Goal: Find specific page/section: Find specific page/section

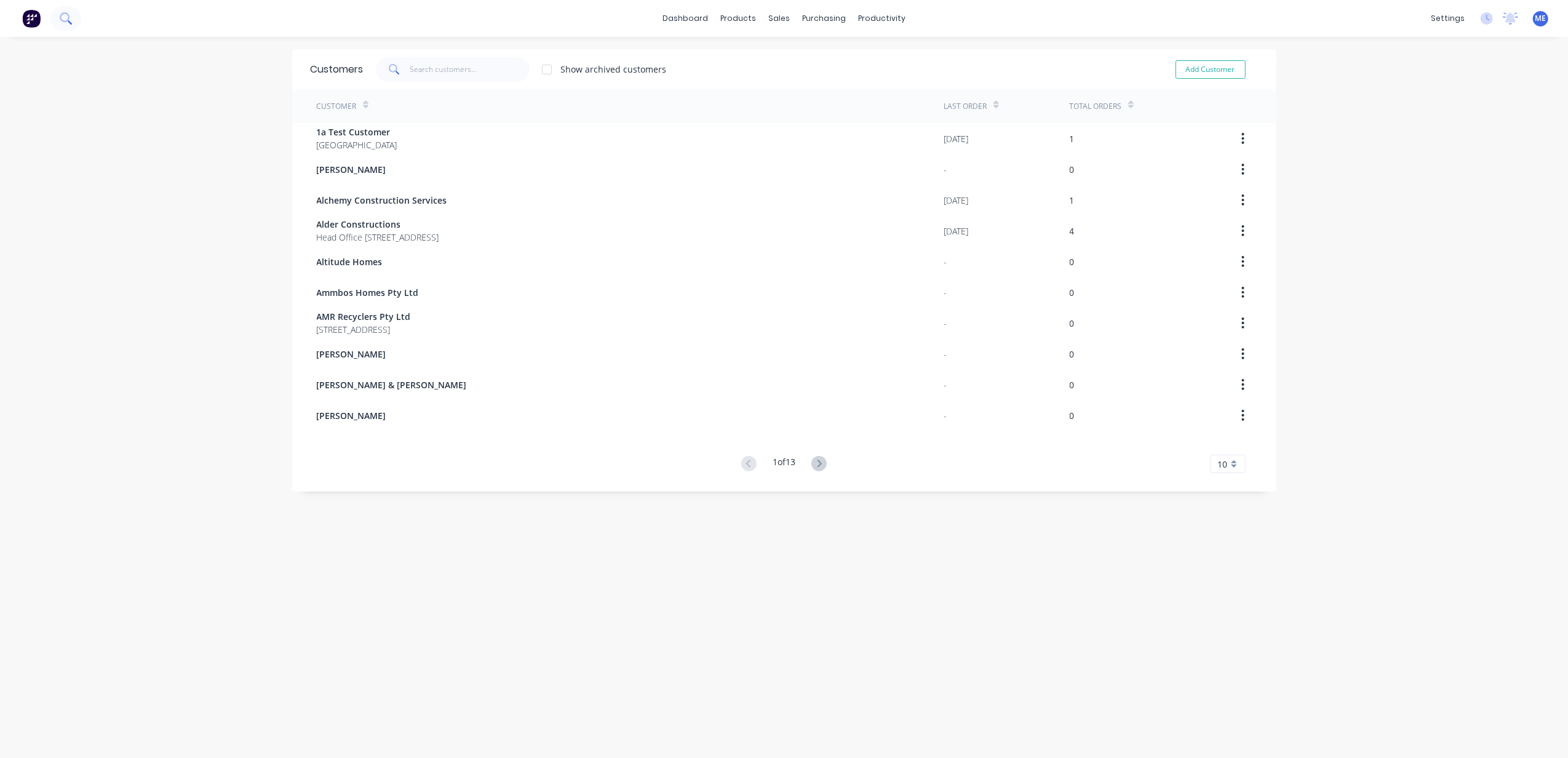
click at [74, 20] on button at bounding box center [66, 19] width 31 height 25
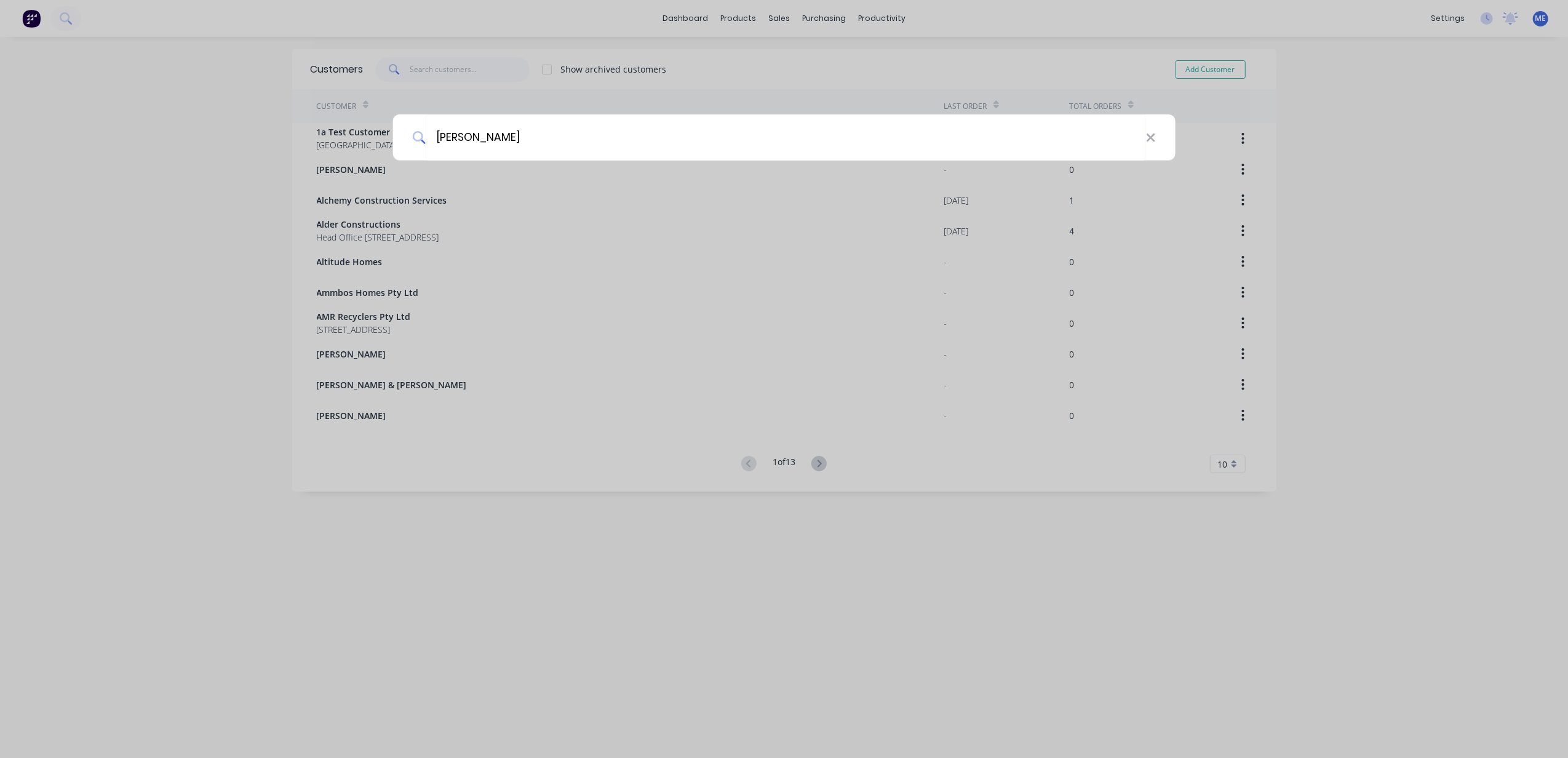
type input "[PERSON_NAME]"
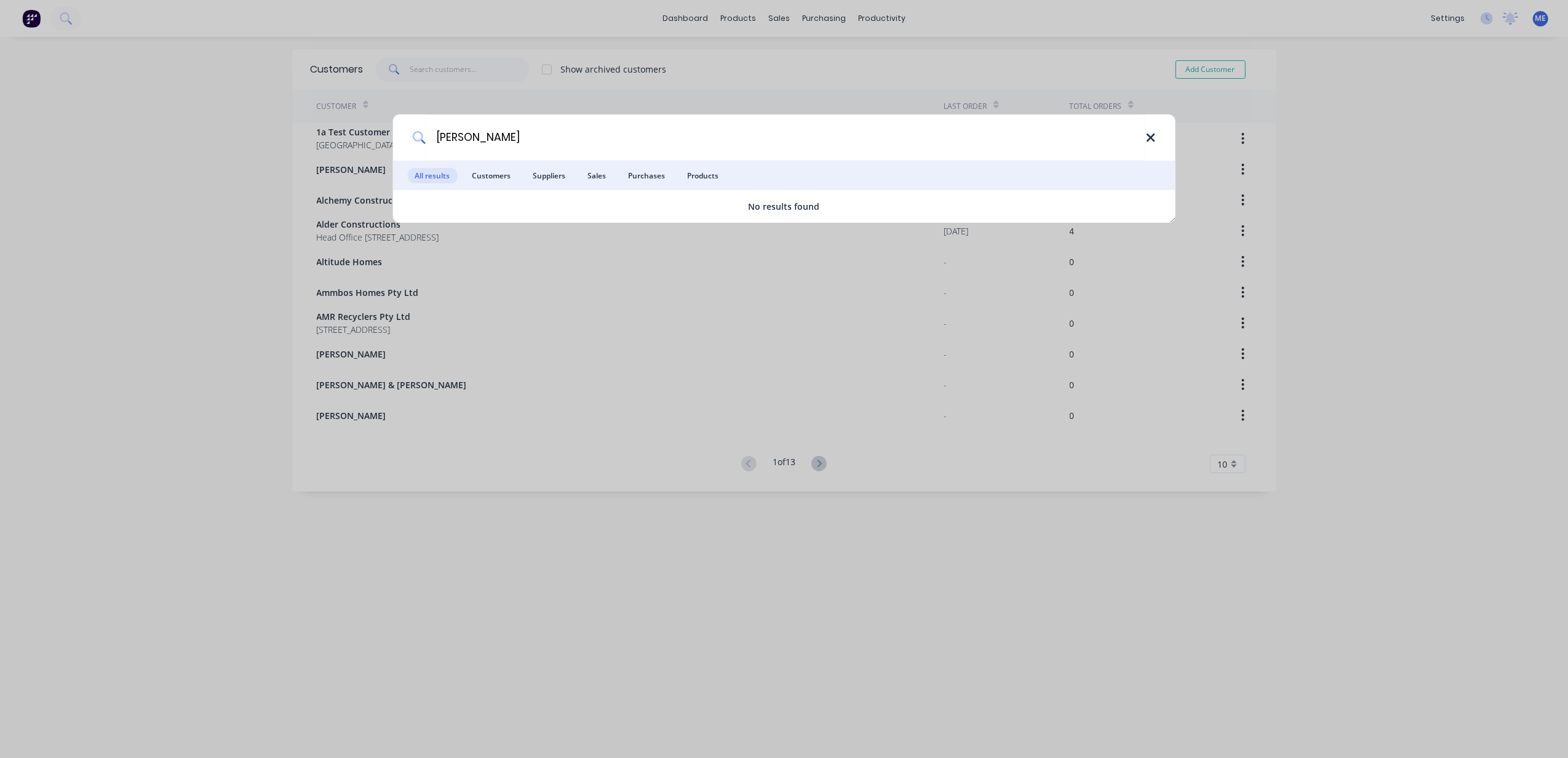
click at [1146, 139] on icon at bounding box center [1151, 137] width 10 height 13
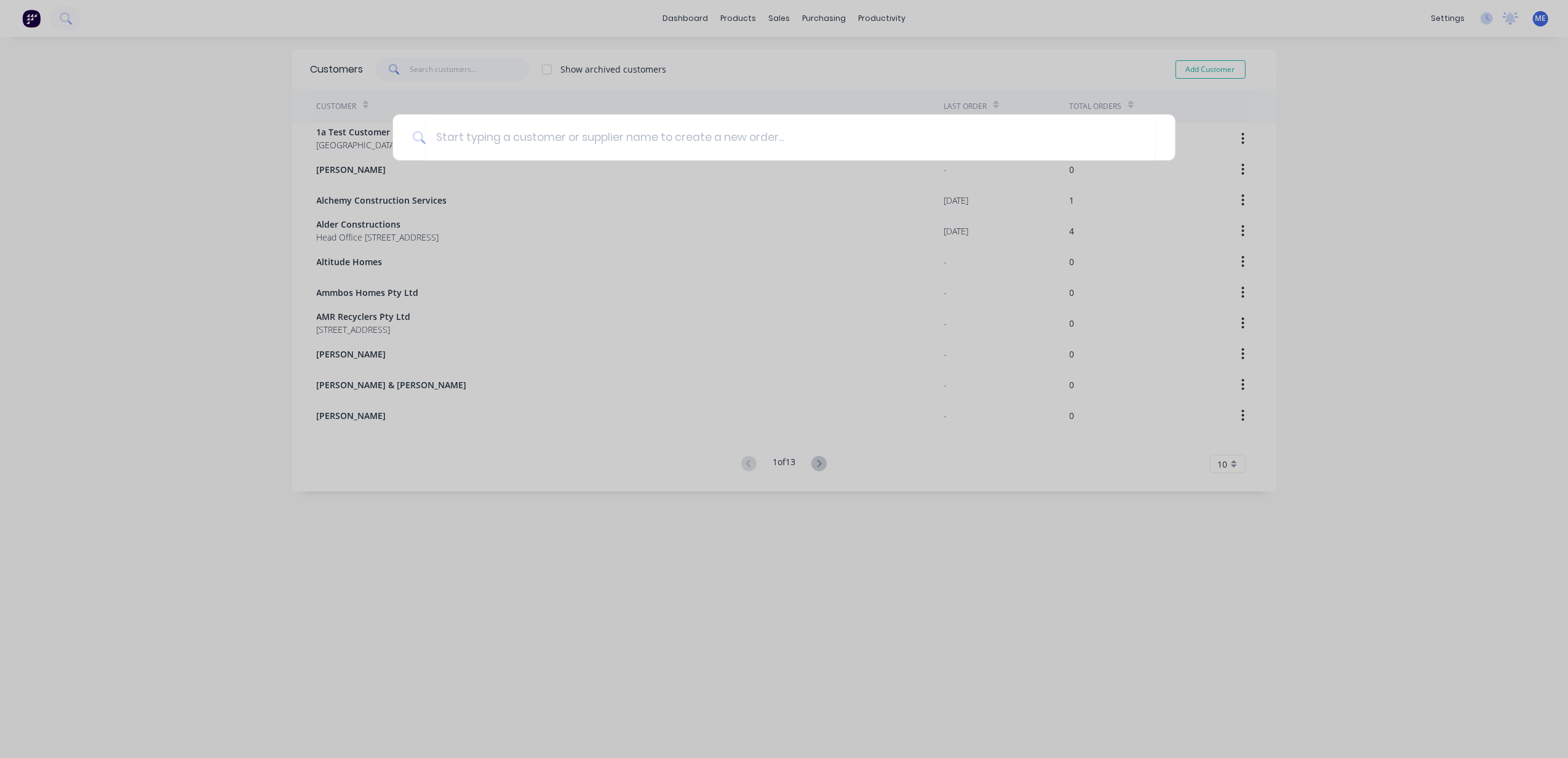
click at [1422, 169] on div at bounding box center [784, 379] width 1568 height 758
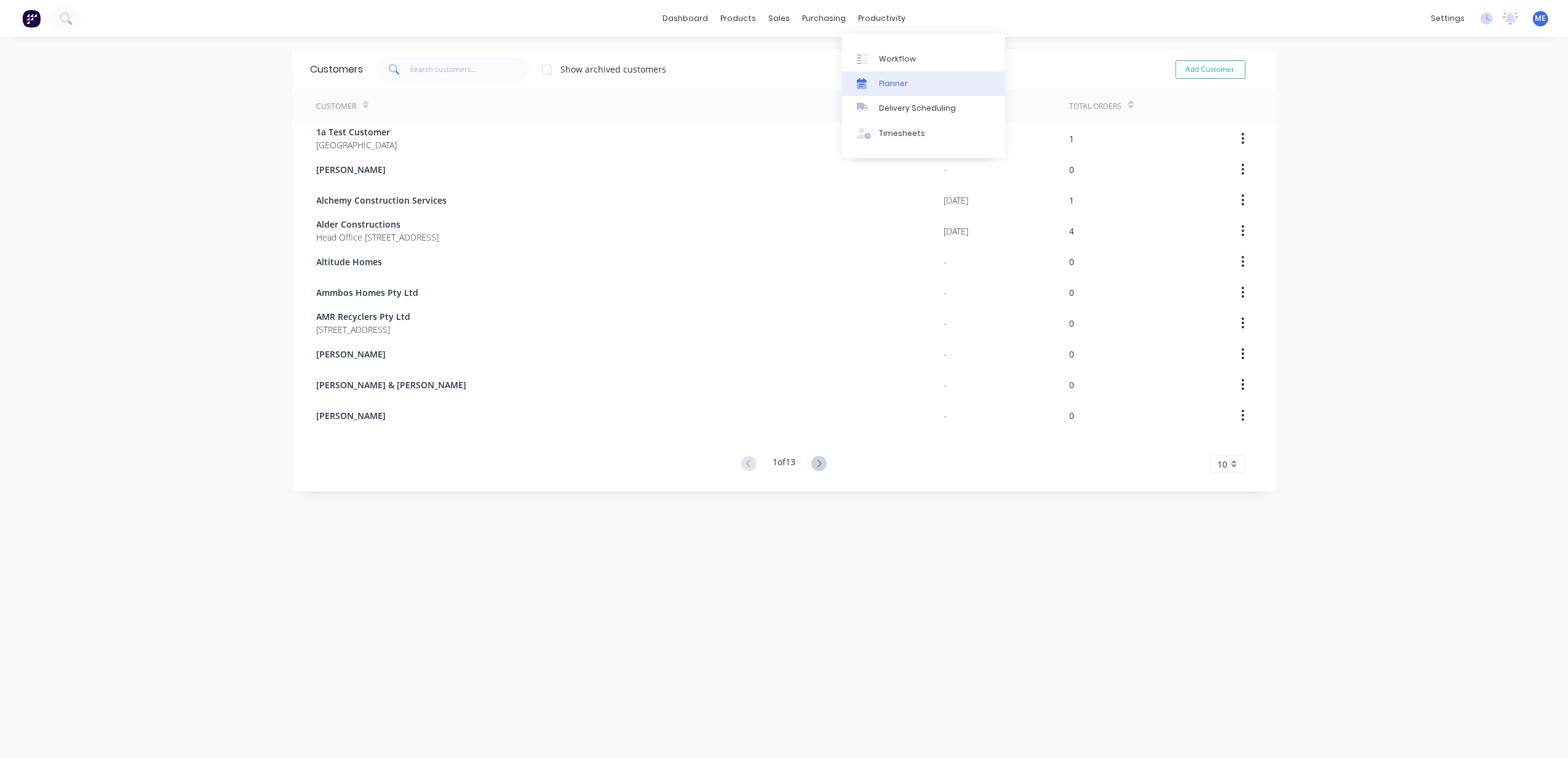
click at [892, 82] on div "Planner" at bounding box center [893, 84] width 29 height 11
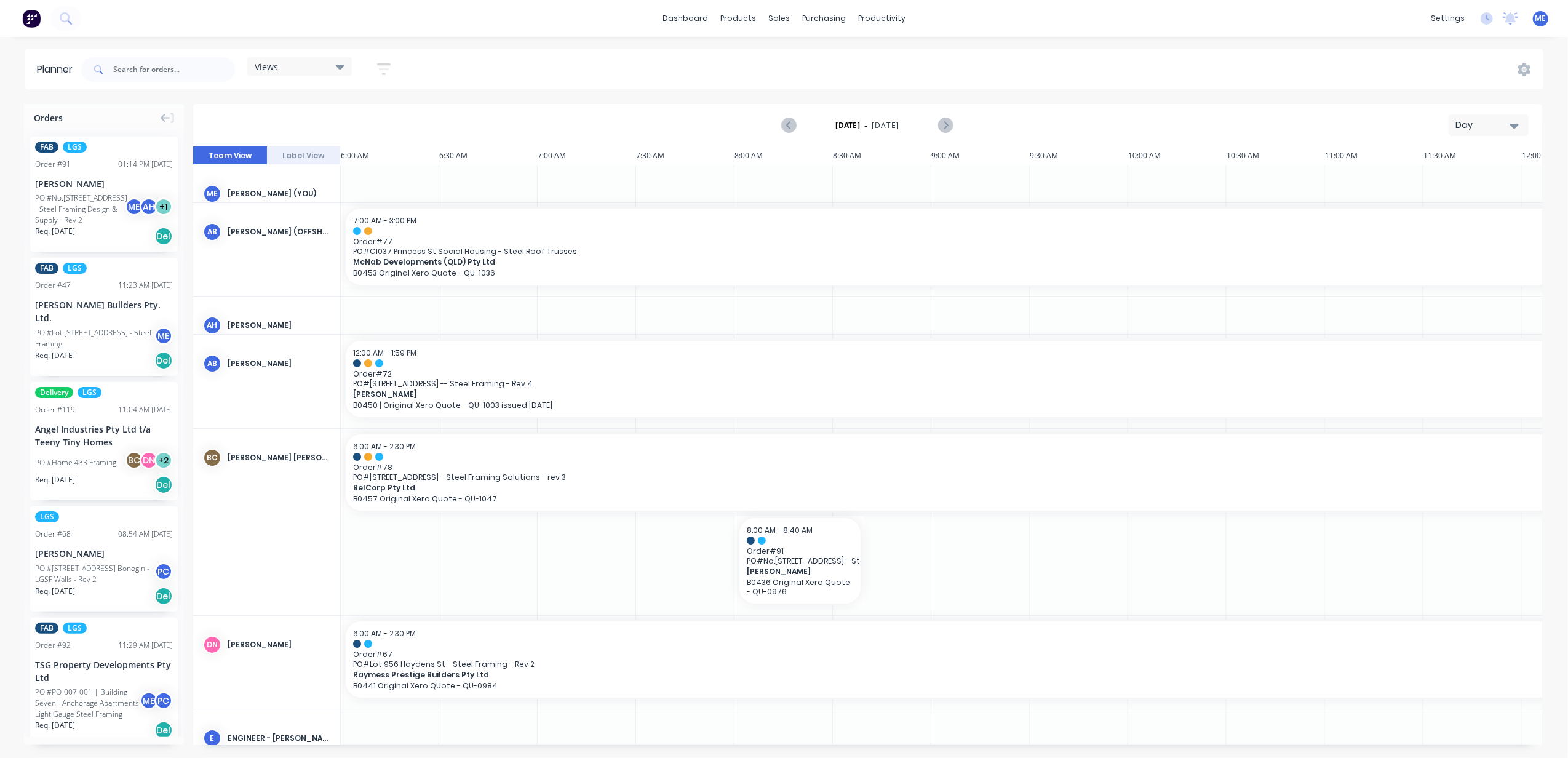
scroll to position [0, 476]
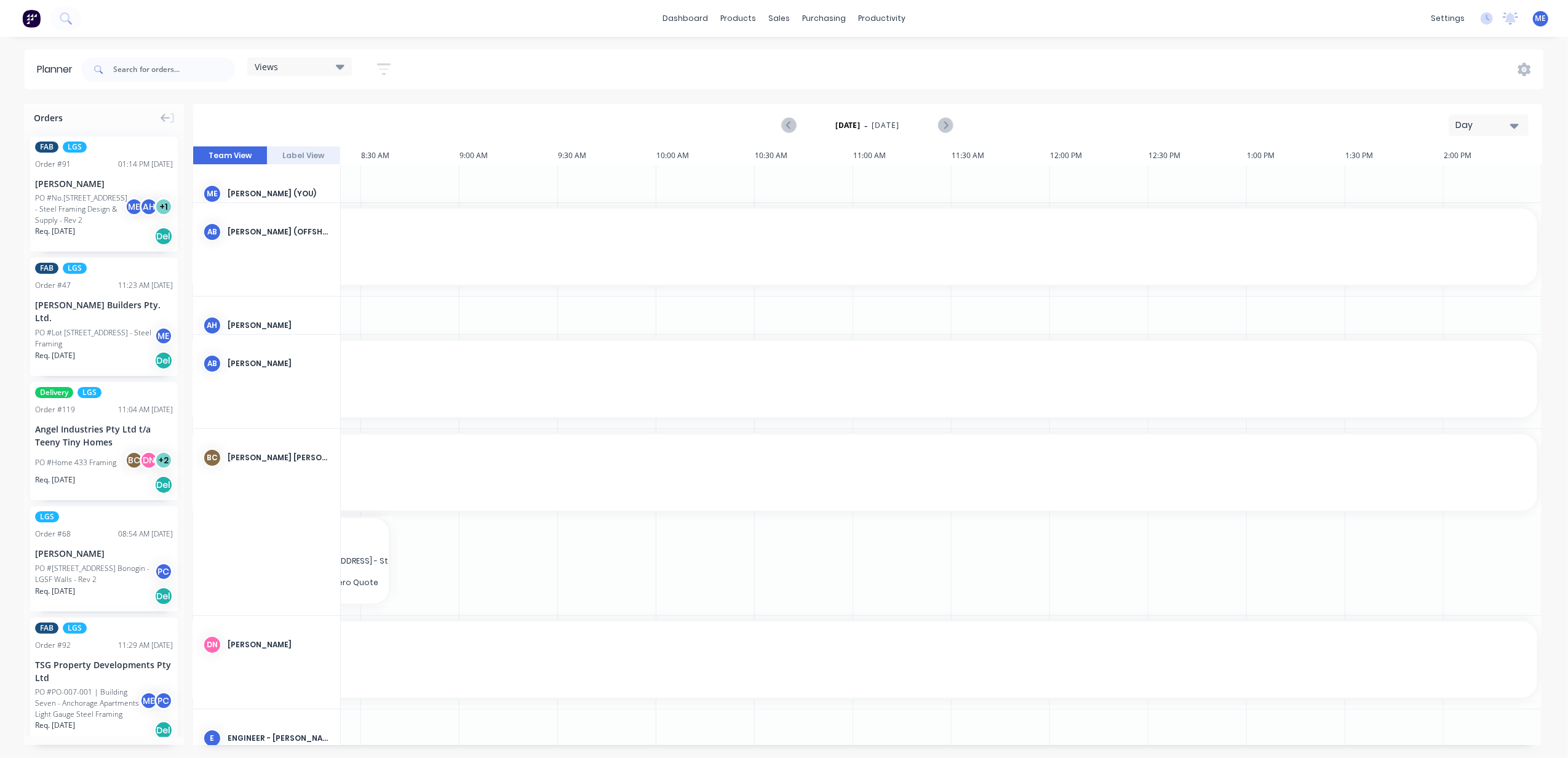
click at [1500, 124] on div "Day" at bounding box center [1484, 125] width 57 height 13
click at [1460, 172] on div "Week" at bounding box center [1466, 183] width 122 height 25
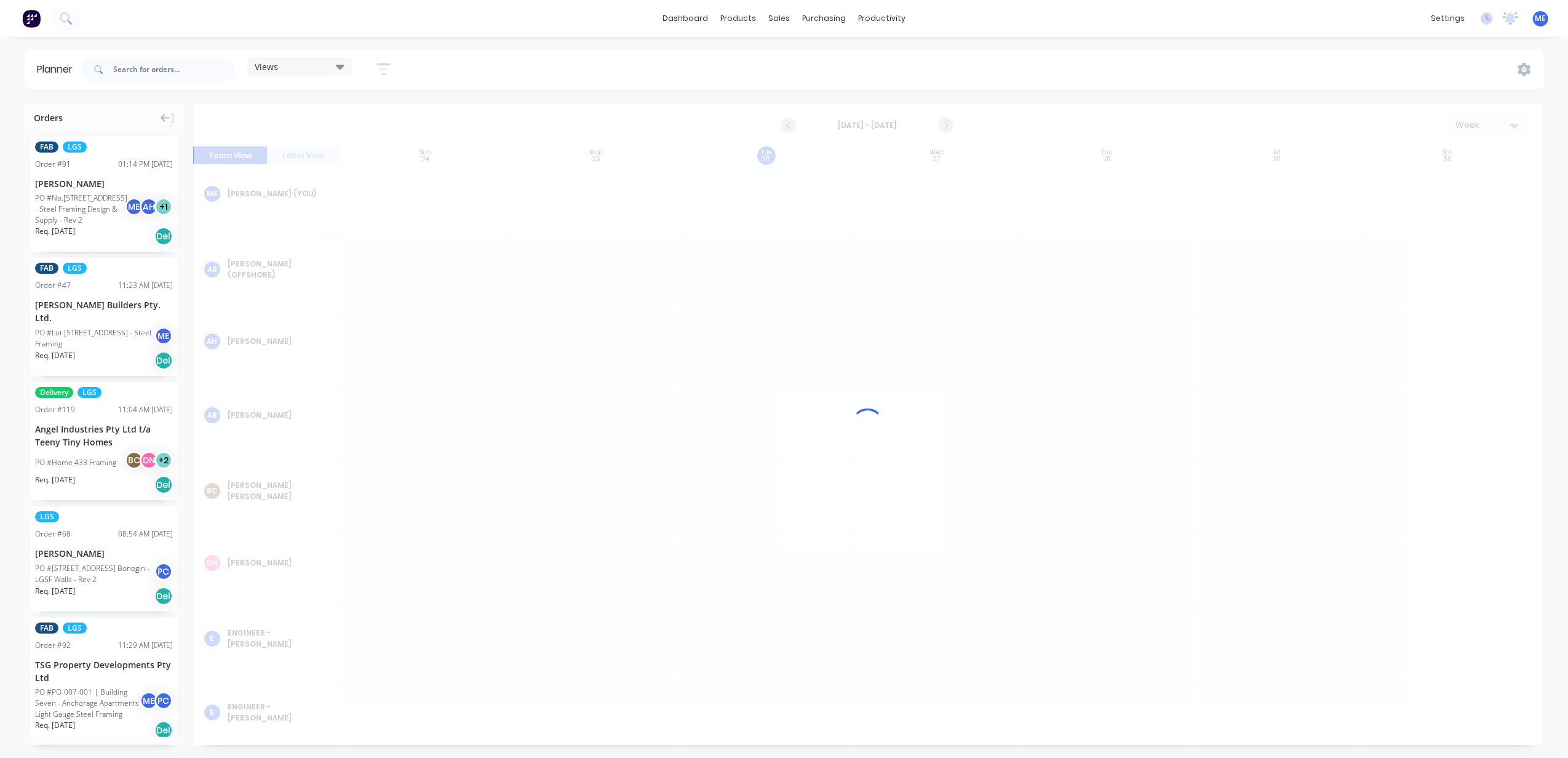
click at [306, 67] on div "Views" at bounding box center [300, 67] width 90 height 11
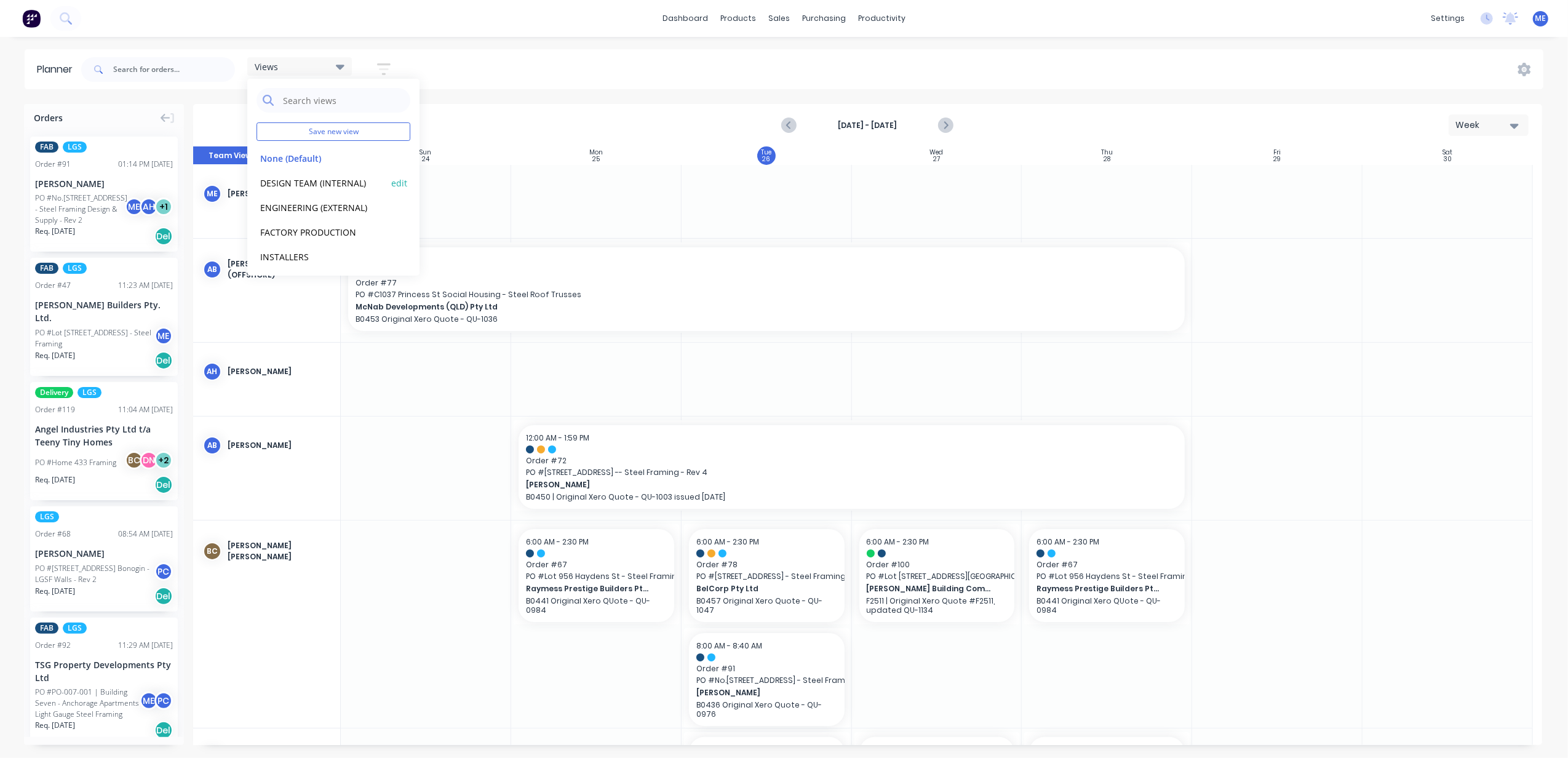
click at [308, 181] on button "DESIGN TEAM (INTERNAL)" at bounding box center [322, 182] width 131 height 14
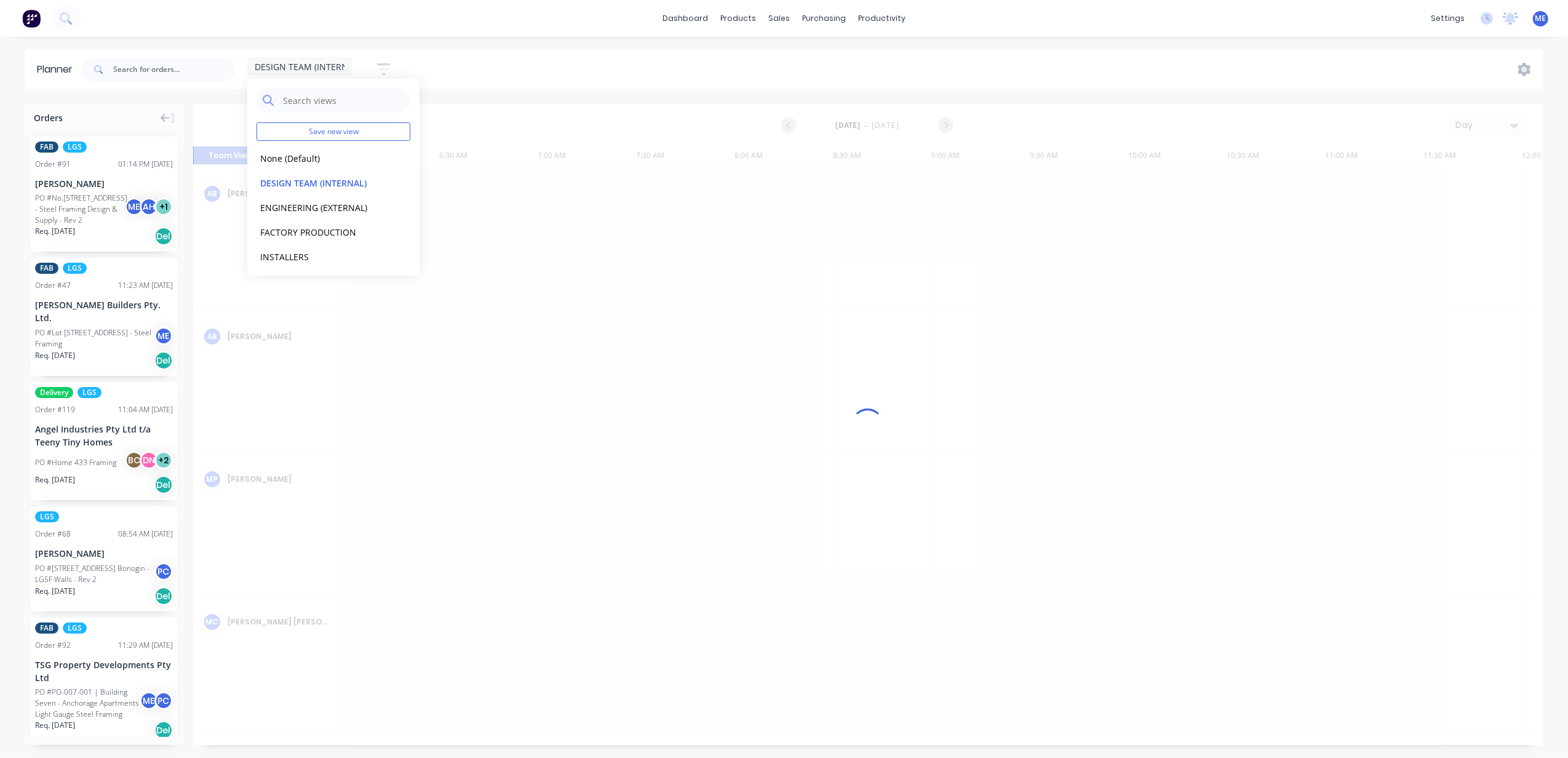
scroll to position [0, 471]
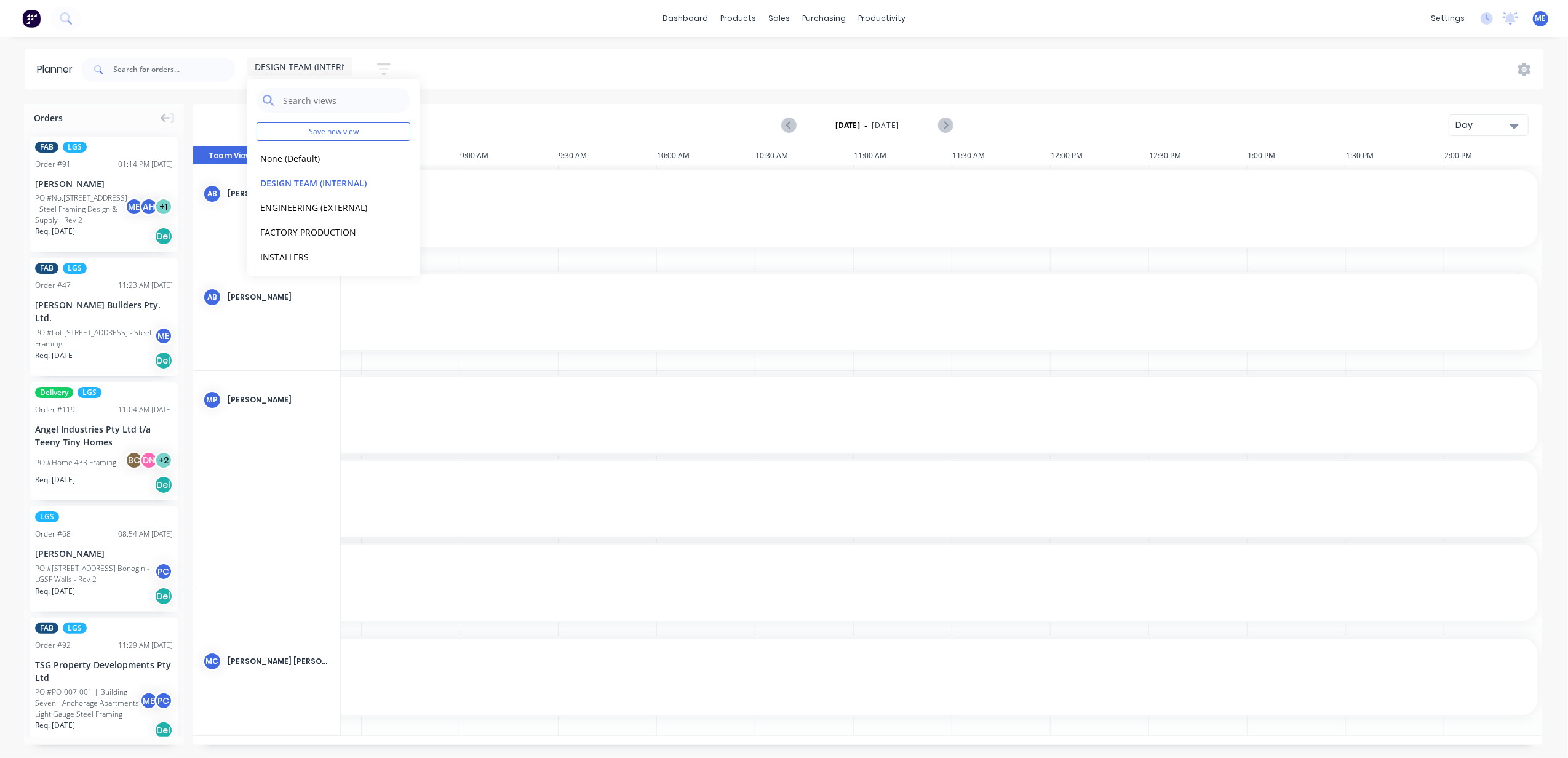
drag, startPoint x: 1499, startPoint y: 123, endPoint x: 1494, endPoint y: 138, distance: 15.8
click at [1497, 126] on div "Day" at bounding box center [1484, 125] width 57 height 13
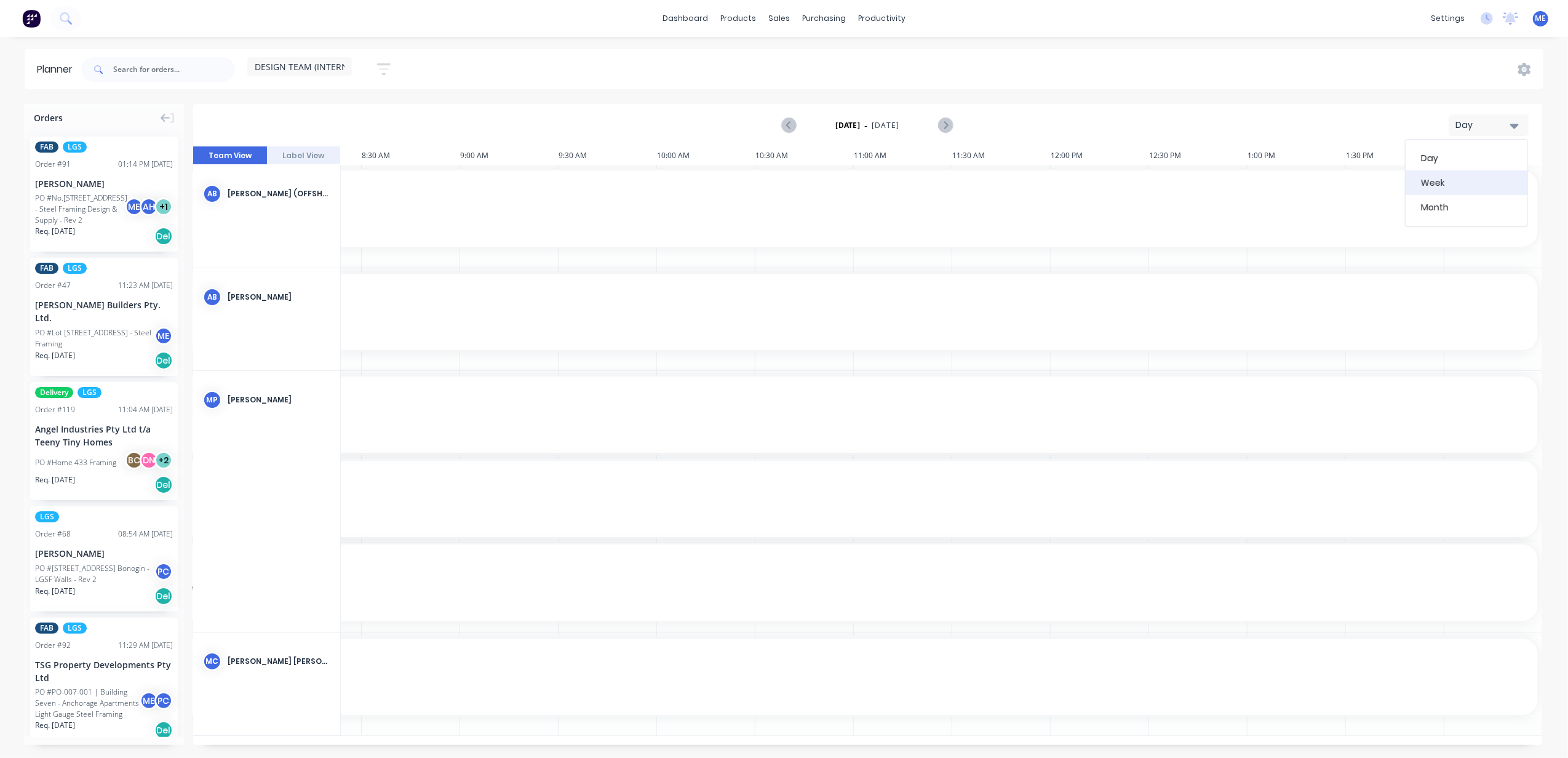
click at [1456, 172] on div "Week" at bounding box center [1466, 183] width 122 height 25
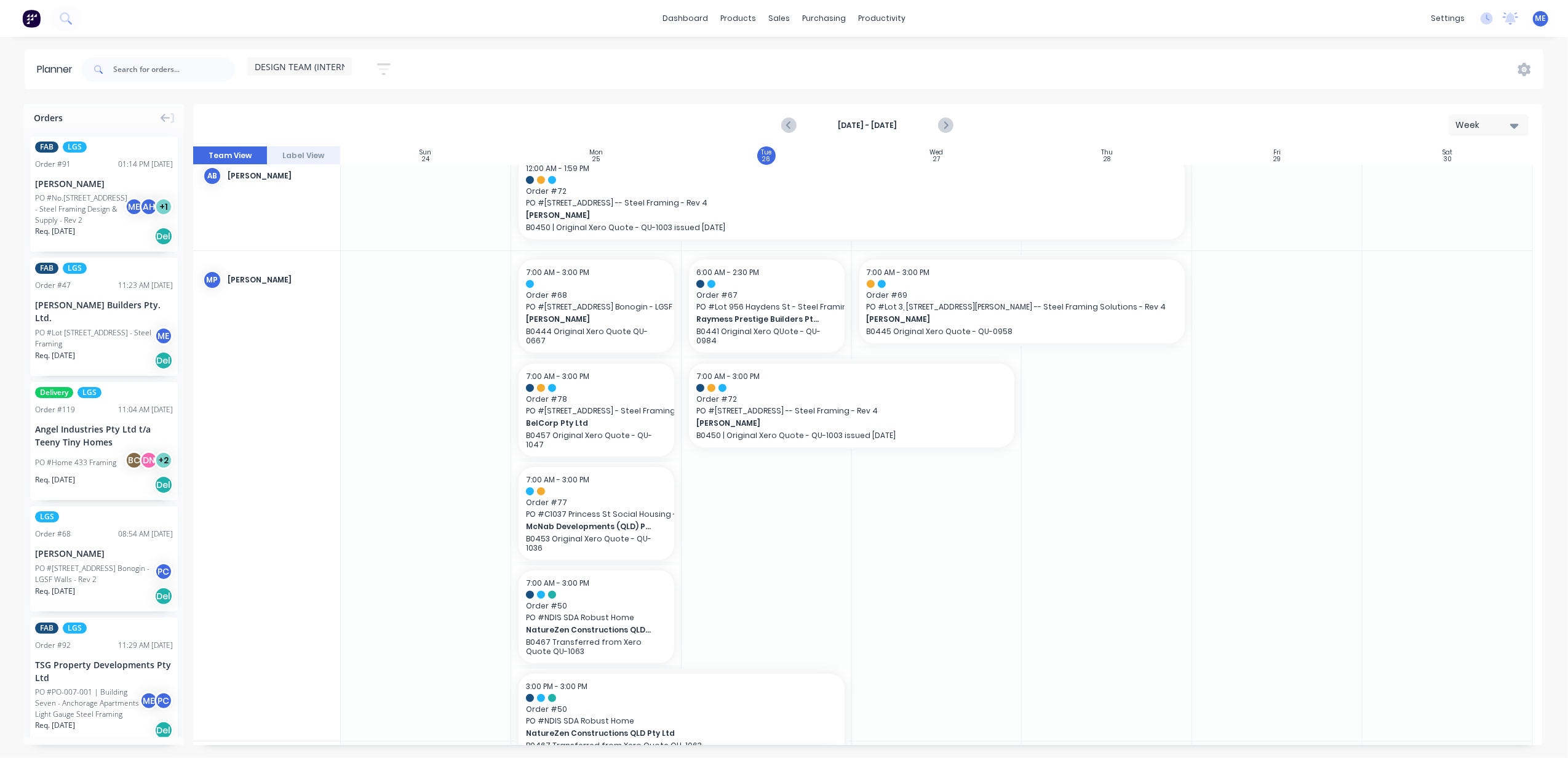
scroll to position [0, 0]
